Goal: Check status: Check status

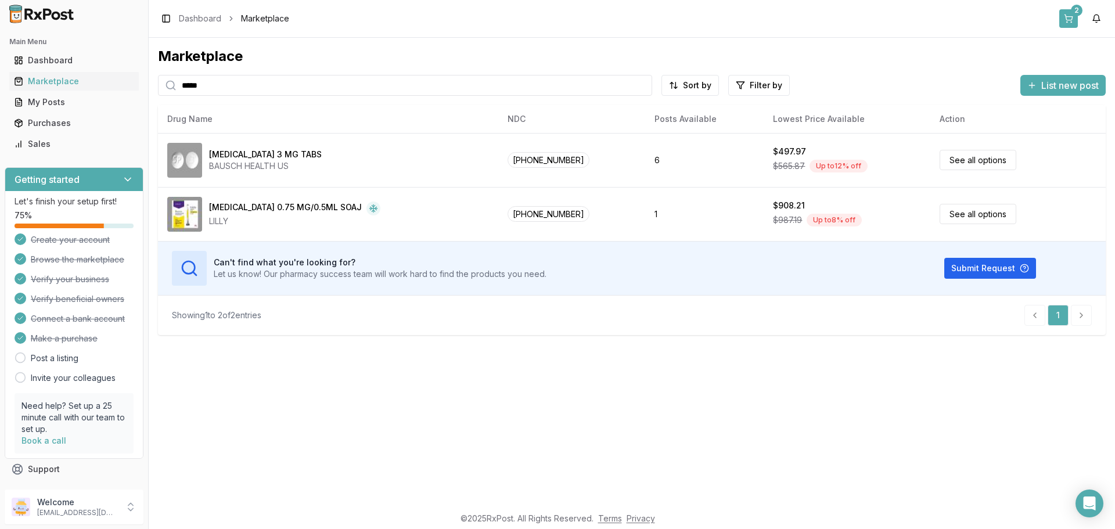
click at [1073, 21] on button "2" at bounding box center [1069, 18] width 19 height 19
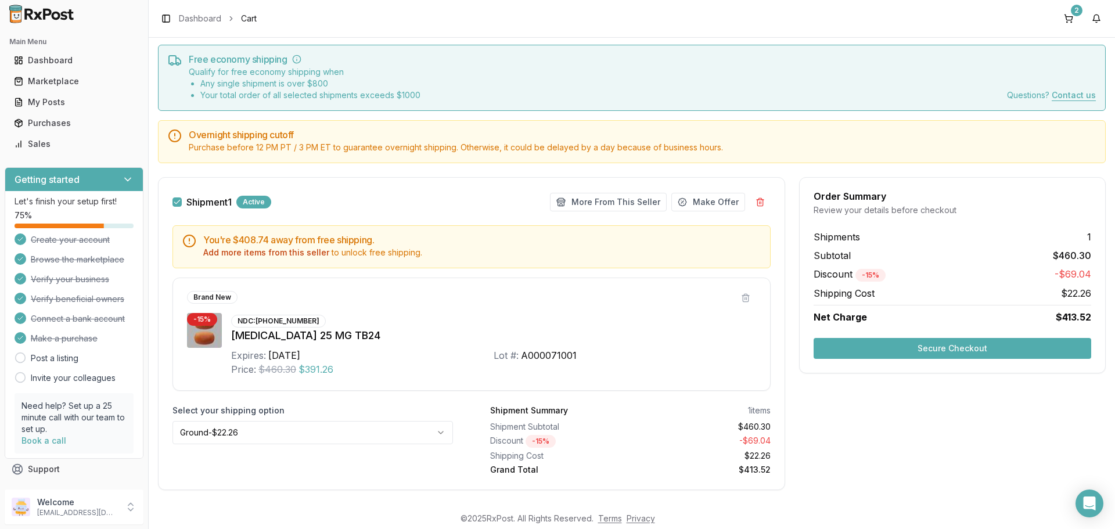
scroll to position [47, 0]
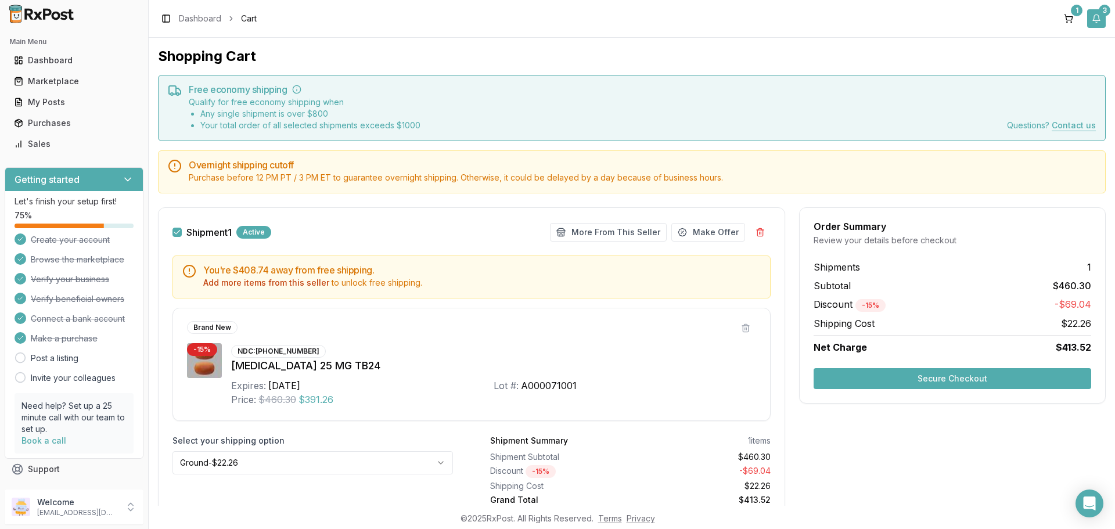
click at [1093, 19] on button "3" at bounding box center [1097, 18] width 19 height 19
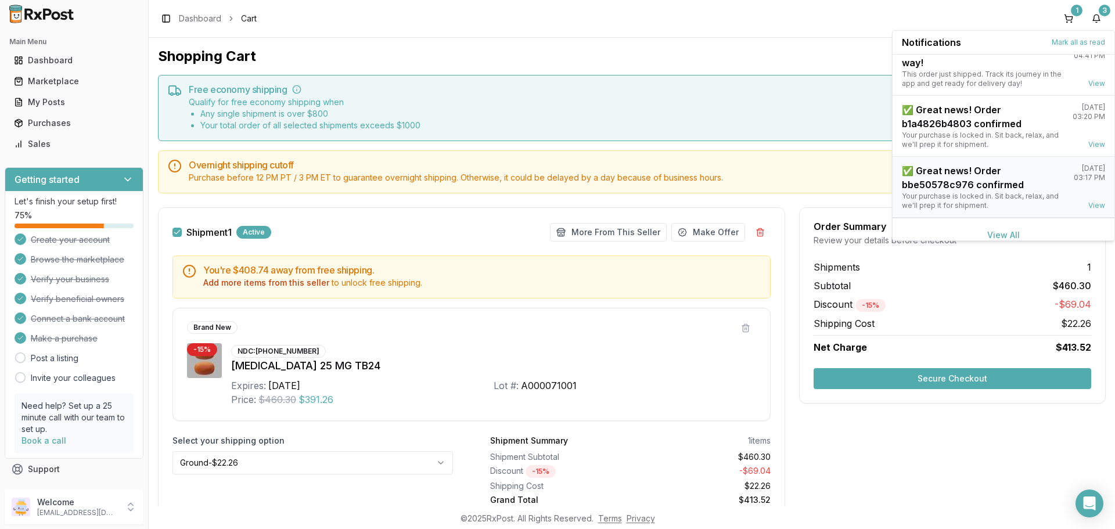
scroll to position [30, 0]
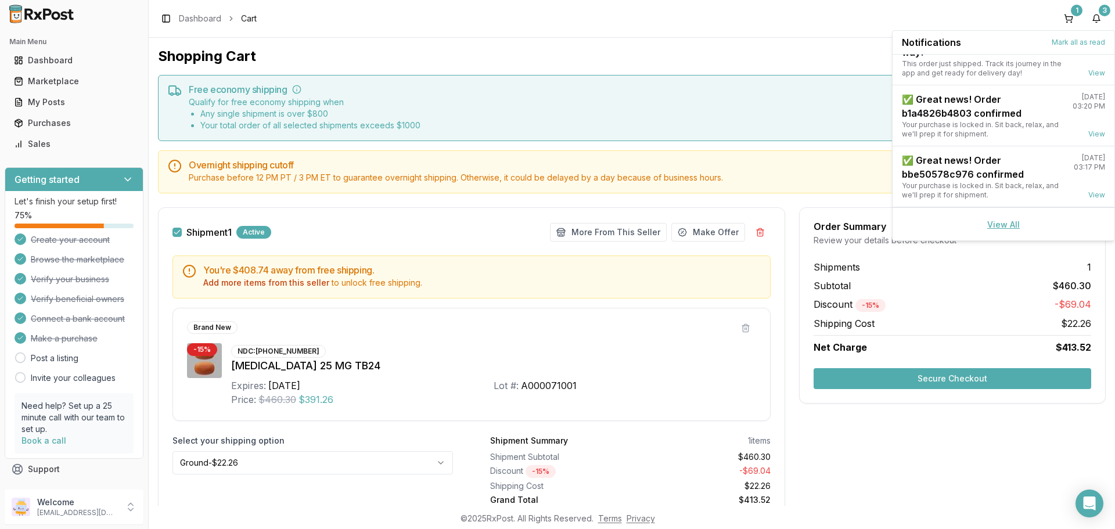
click at [1013, 224] on link "View All" at bounding box center [1004, 225] width 33 height 10
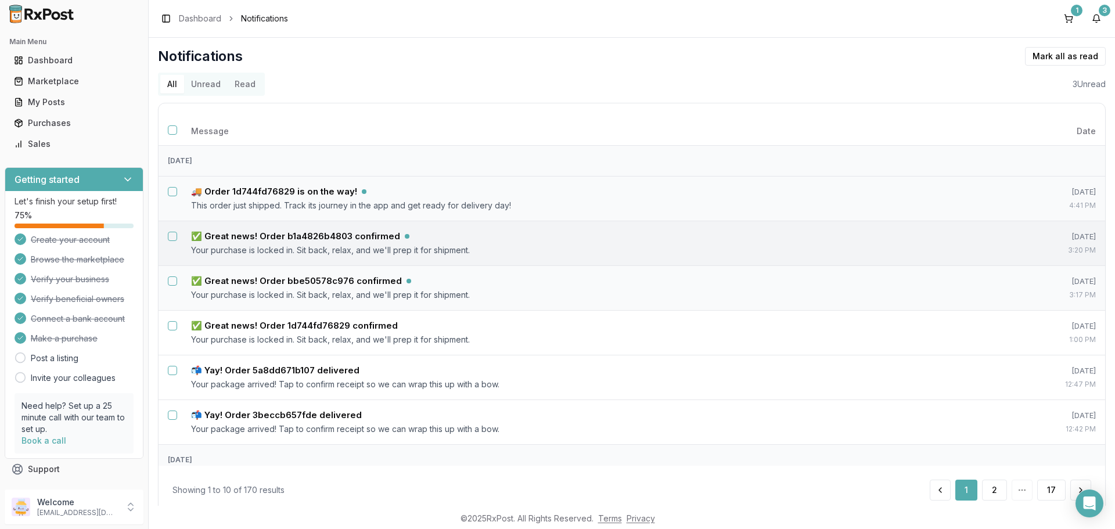
click at [176, 234] on button "Select notification: ✅ Great news! Order b1a4826b4803 confirmed" at bounding box center [172, 236] width 9 height 9
click at [173, 285] on button "Select notification: ✅ Great news! Order bbe50578c976 confirmed" at bounding box center [172, 281] width 9 height 9
click at [1026, 57] on button "Mark as read" at bounding box center [1014, 56] width 69 height 19
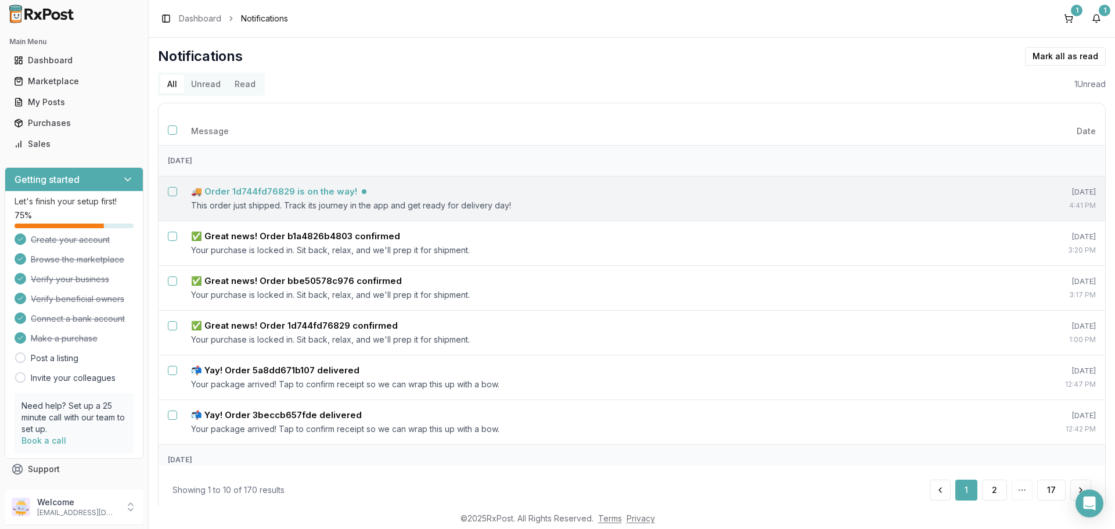
click at [299, 187] on h5 "🚚 Order 1d744fd76829 is on the way!" at bounding box center [274, 192] width 166 height 12
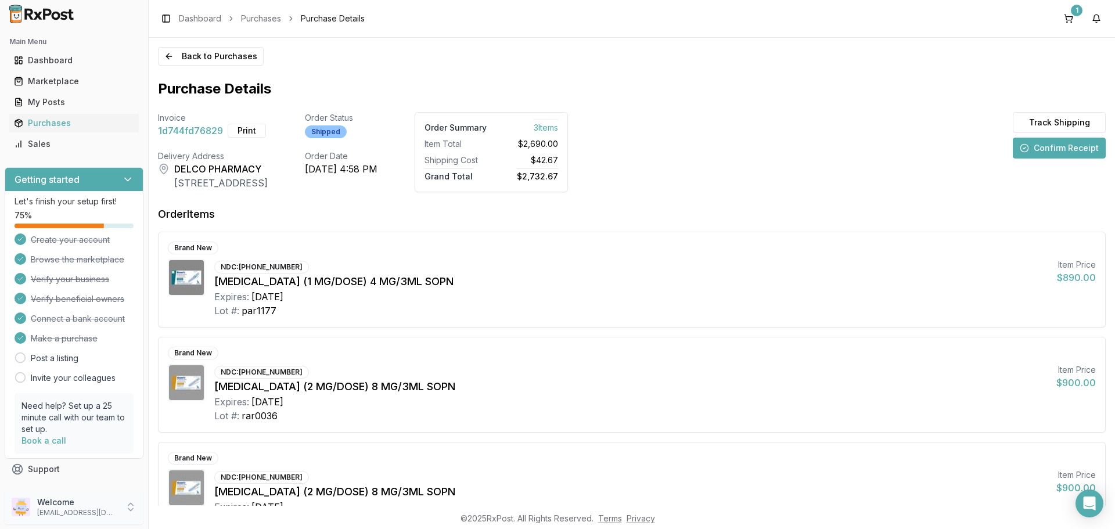
click at [121, 511] on div "Welcome delcopharmacyrx@gmail.com" at bounding box center [74, 507] width 139 height 35
click at [167, 514] on span "Sign Out" at bounding box center [211, 510] width 110 height 12
